Goal: Use online tool/utility: Use online tool/utility

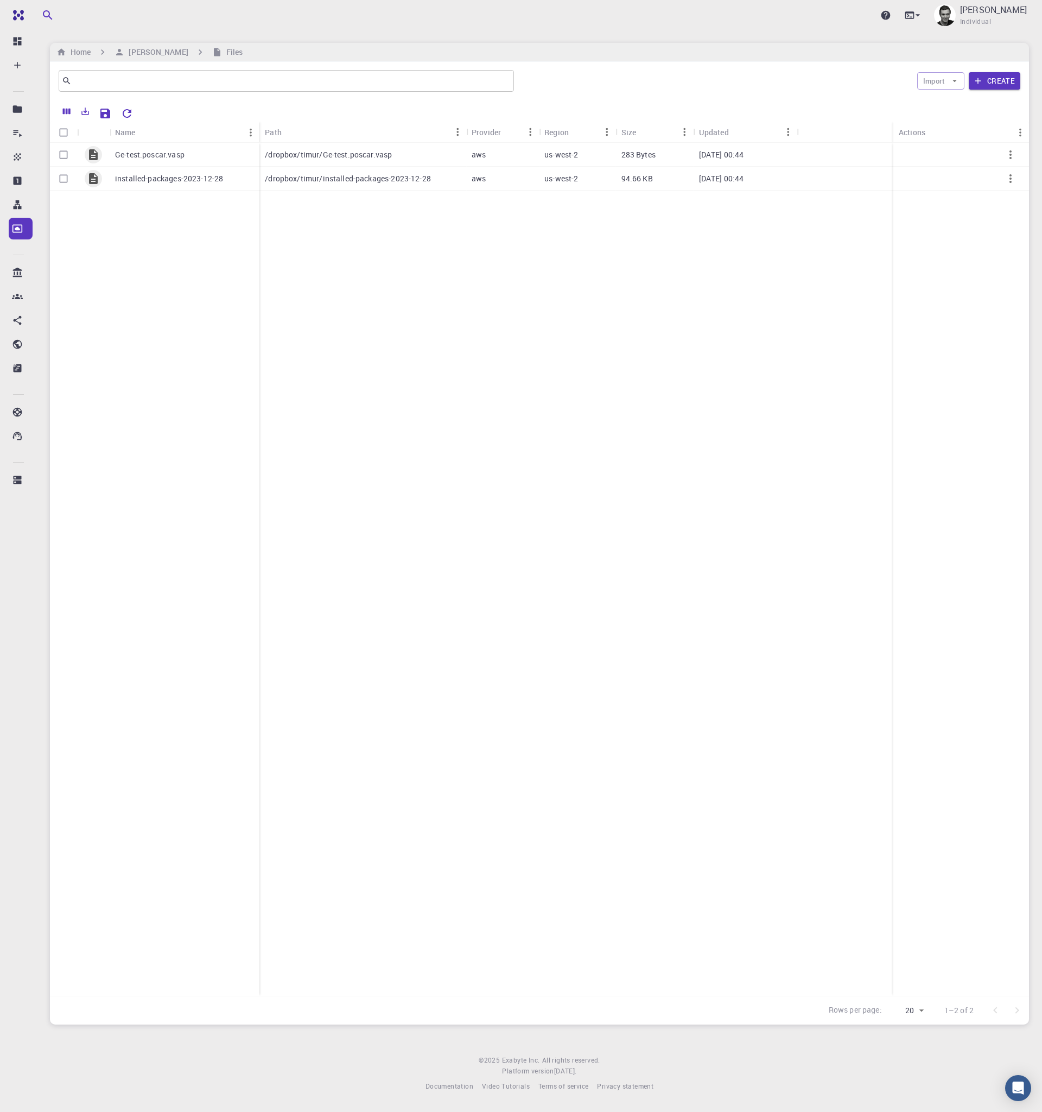
click at [582, 368] on div "Ge-test.poscar.vasp installed-packages-2023-12-28 /dropbox/timur/Ge-test.poscar…" at bounding box center [539, 569] width 979 height 853
click at [924, 14] on icon at bounding box center [918, 15] width 11 height 11
click at [856, 49] on li "Terminal" at bounding box center [859, 46] width 141 height 20
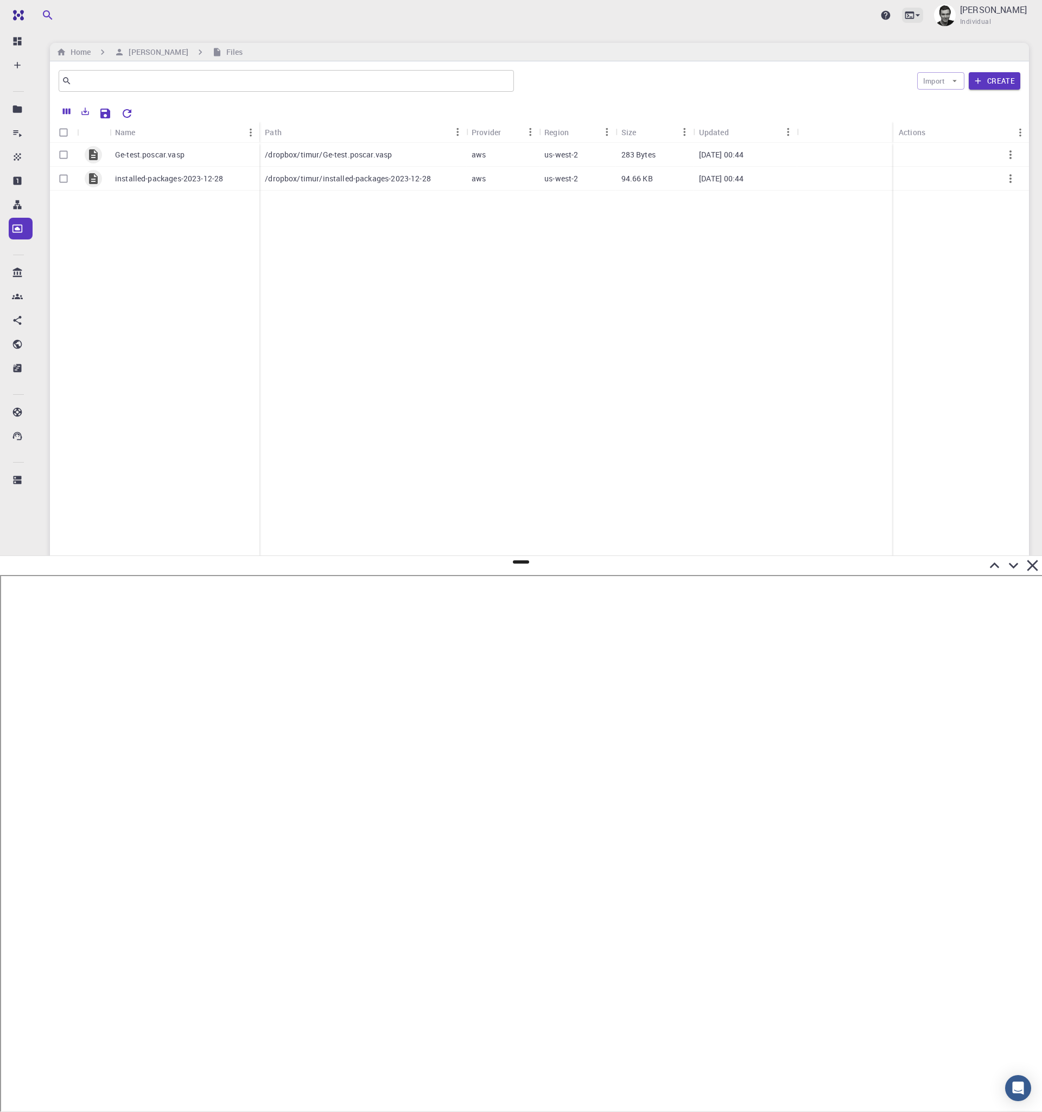
click at [922, 13] on icon at bounding box center [918, 15] width 11 height 11
click at [1032, 554] on div at bounding box center [521, 556] width 1042 height 1112
click at [1033, 567] on icon at bounding box center [1032, 565] width 19 height 19
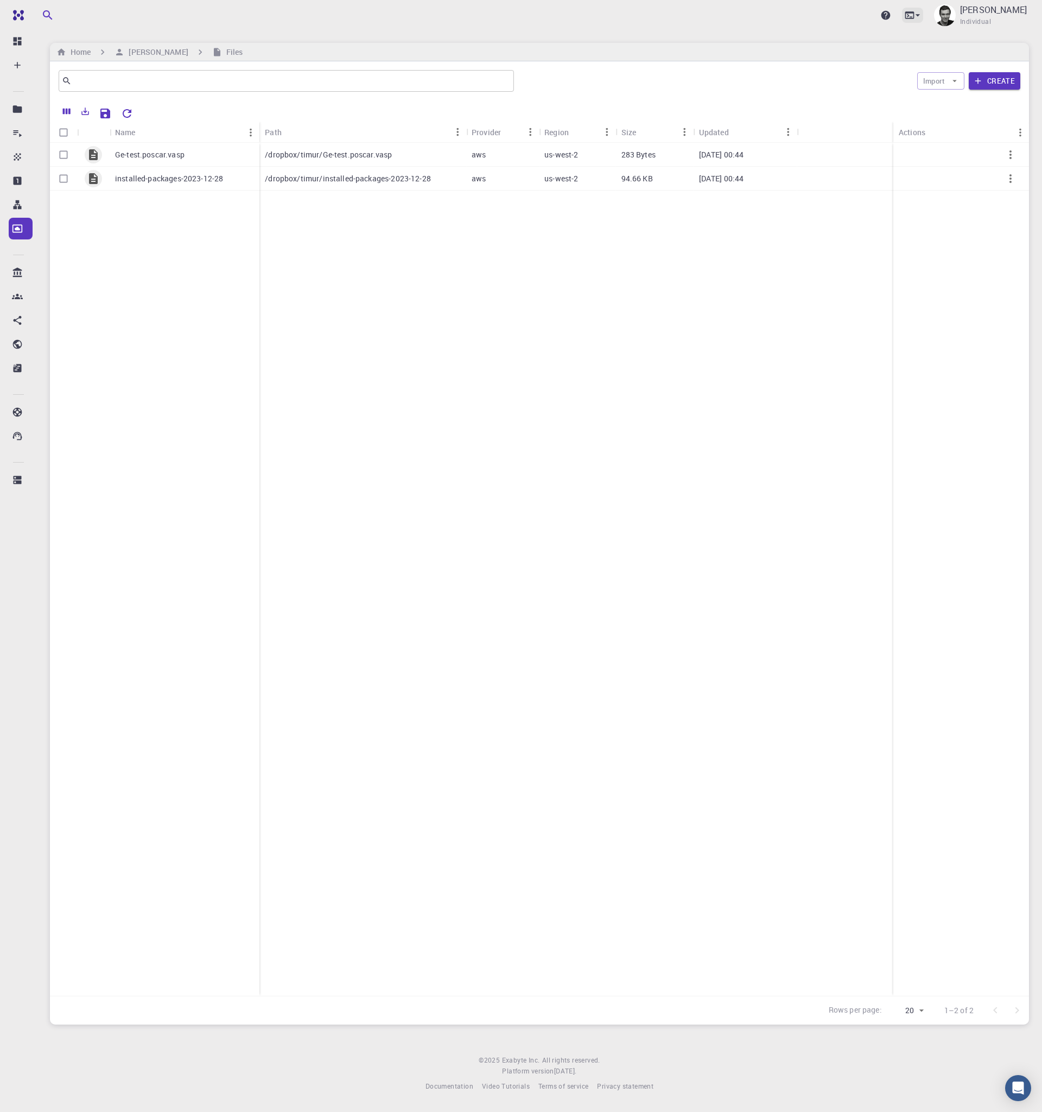
click at [922, 11] on icon at bounding box center [918, 15] width 11 height 11
click at [833, 62] on div "Remote Desktop" at bounding box center [846, 65] width 66 height 13
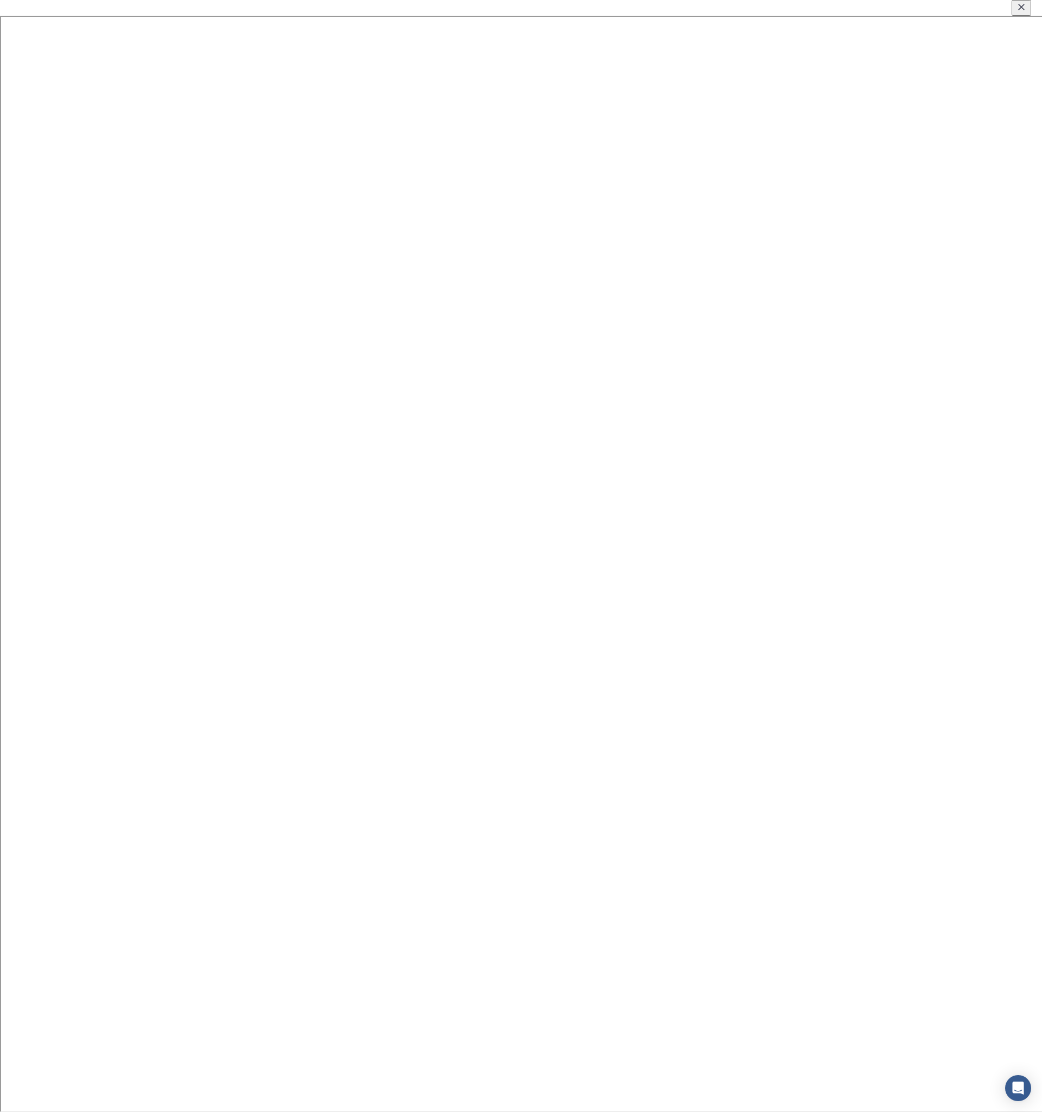
click at [1026, 10] on icon "Close" at bounding box center [1021, 7] width 11 height 11
